Goal: Transaction & Acquisition: Book appointment/travel/reservation

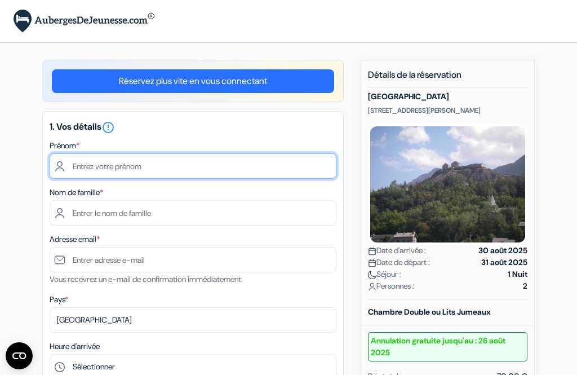
click at [89, 173] on input "text" at bounding box center [193, 165] width 287 height 25
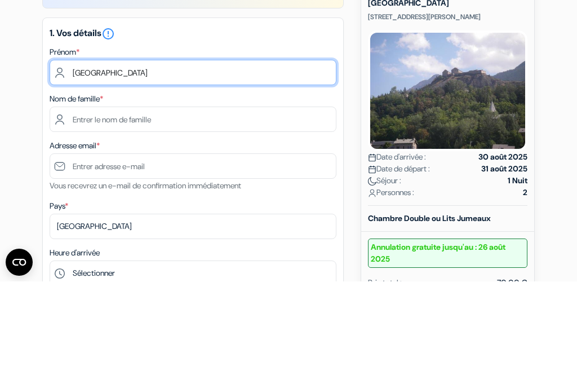
type input "Florence"
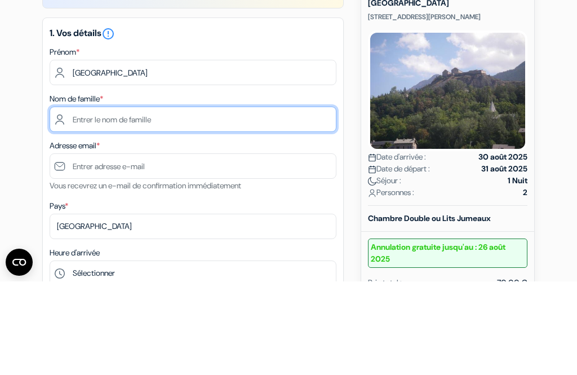
click at [82, 200] on input "text" at bounding box center [193, 212] width 287 height 25
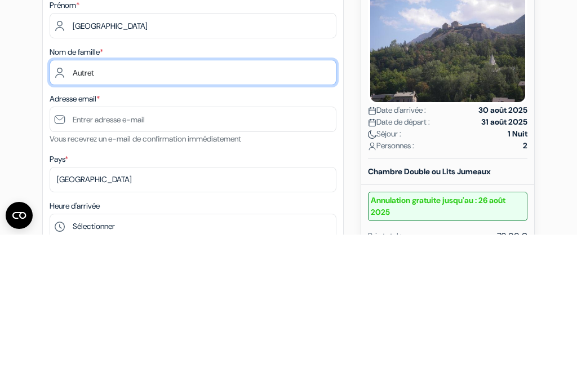
type input "Autret"
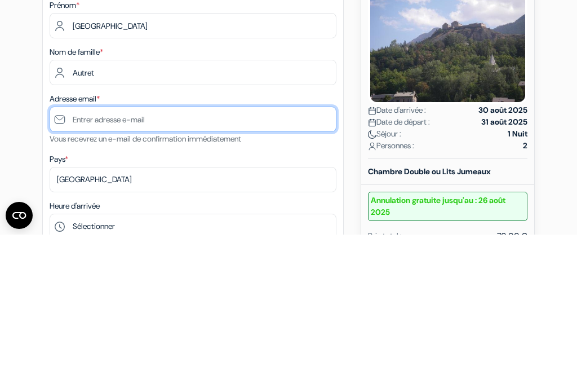
click at [237, 247] on input "text" at bounding box center [193, 259] width 287 height 25
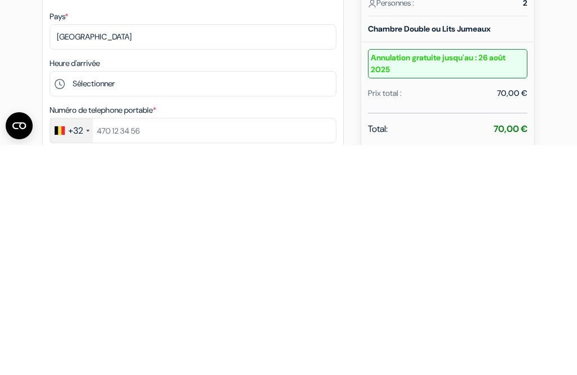
type input "[EMAIL_ADDRESS][DOMAIN_NAME]"
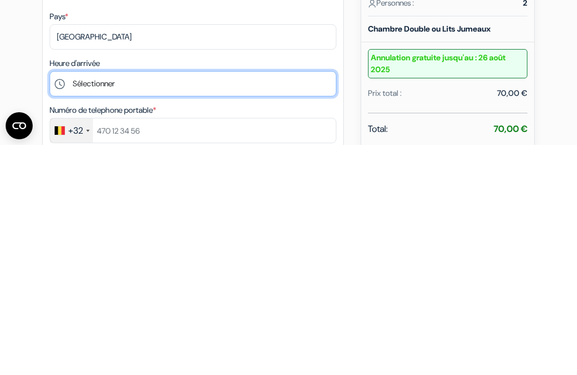
click at [160, 301] on select "Sélectionner 14:00 15:00 16:00 17:00 18:00 19:00 20:00 21:00" at bounding box center [193, 313] width 287 height 25
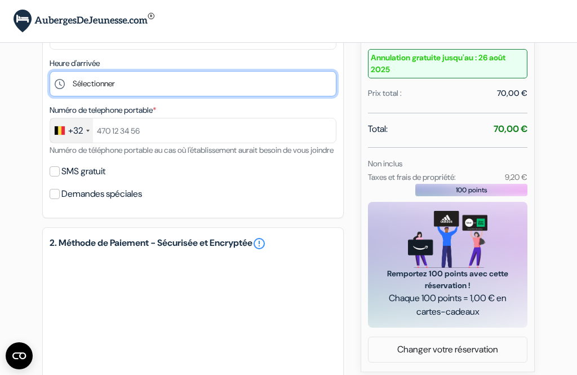
select select "18"
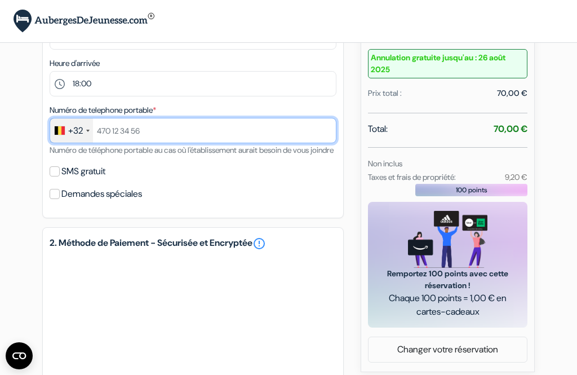
click at [281, 128] on input "text" at bounding box center [193, 130] width 287 height 25
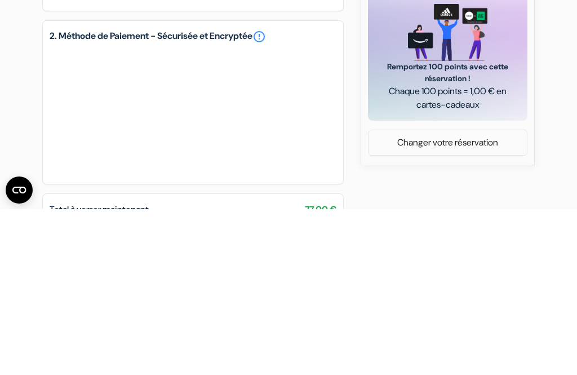
scroll to position [325, 0]
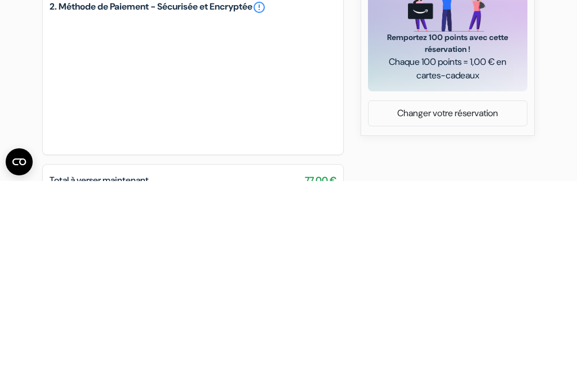
type input "484491229"
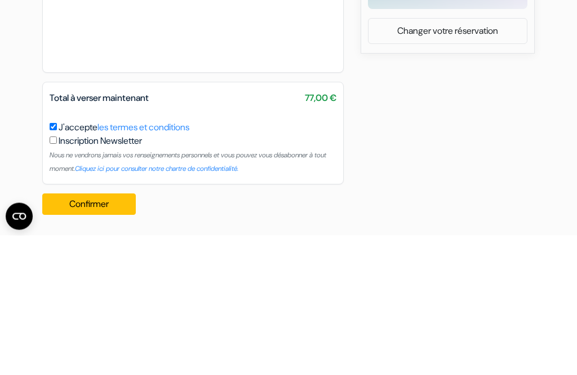
scroll to position [474, 0]
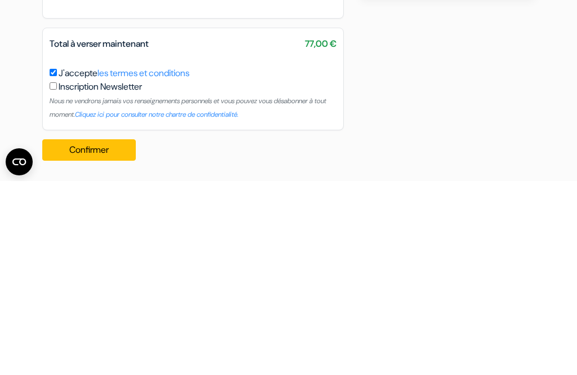
click at [117, 333] on button "Confirmer Loading..." at bounding box center [89, 343] width 94 height 21
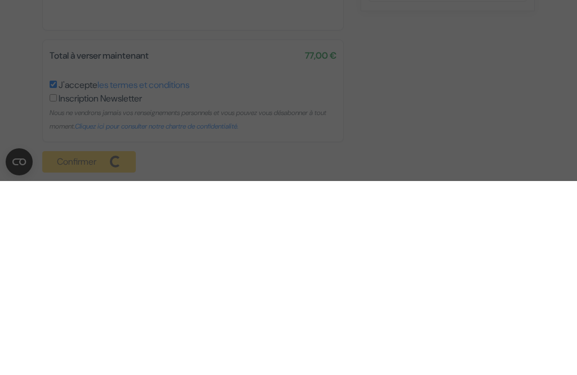
scroll to position [439, 0]
